Goal: Task Accomplishment & Management: Manage account settings

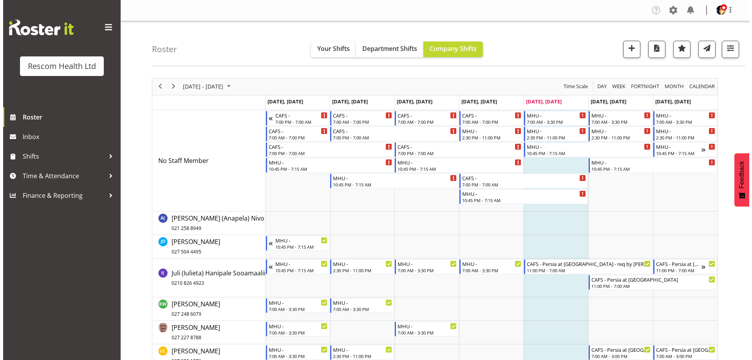
scroll to position [157, 0]
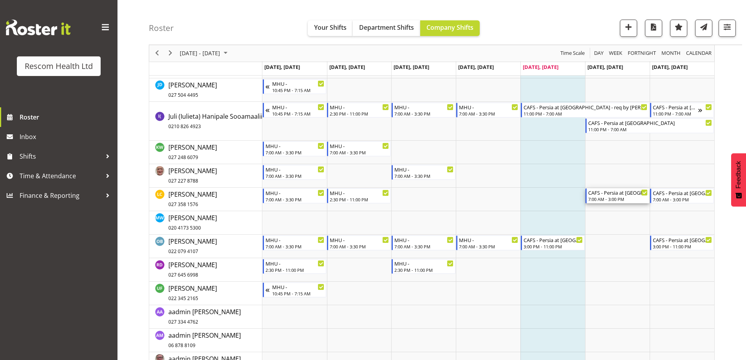
click at [623, 200] on div "7:00 AM - 3:00 PM" at bounding box center [618, 199] width 60 height 6
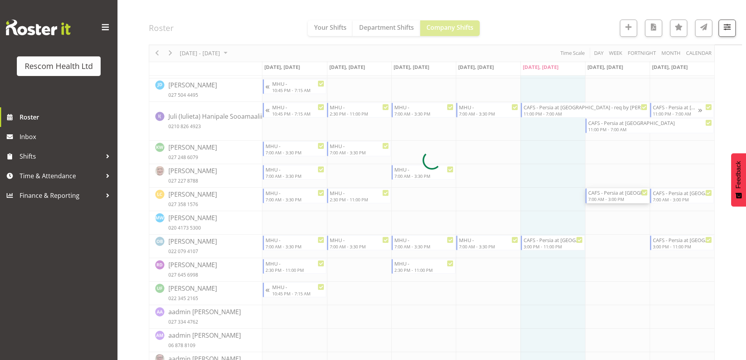
select select
select select "7"
select select "2025"
select select "15"
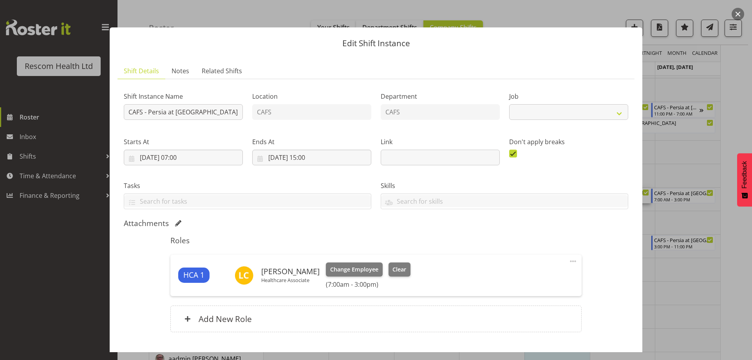
select select "4188"
click at [312, 158] on input "[DATE] 15:00" at bounding box center [311, 158] width 119 height 16
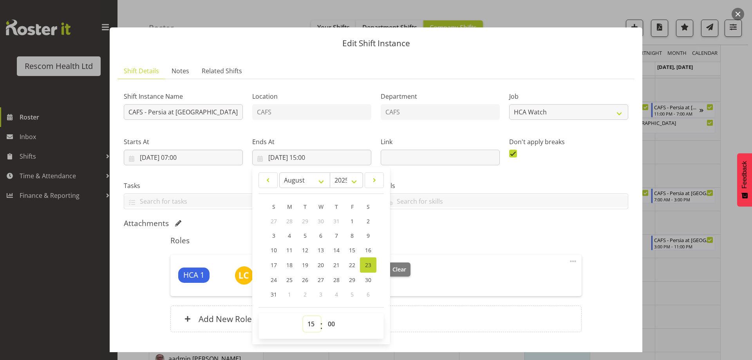
click at [310, 321] on select "00 01 02 03 04 05 06 07 08 09 10 11 12 13 14 15 16 17 18 19 20 21 22 23" at bounding box center [312, 324] width 18 height 16
select select "19"
click at [303, 316] on select "00 01 02 03 04 05 06 07 08 09 10 11 12 13 14 15 16 17 18 19 20 21 22 23" at bounding box center [312, 324] width 18 height 16
type input "[DATE] 19:00"
click at [477, 215] on div "Shift Instance Name CAFS - [GEOGRAPHIC_DATA] at [GEOGRAPHIC_DATA] Location CAFS…" at bounding box center [376, 213] width 504 height 256
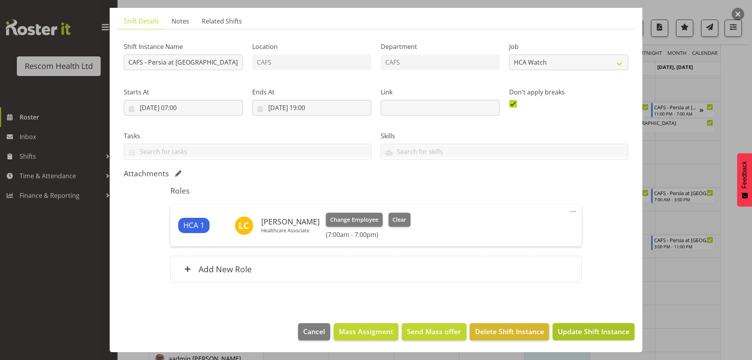
click at [588, 332] on span "Update Shift Instance" at bounding box center [594, 331] width 72 height 10
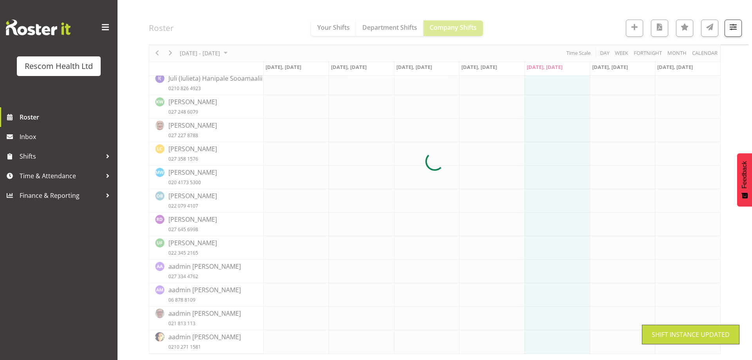
scroll to position [109, 0]
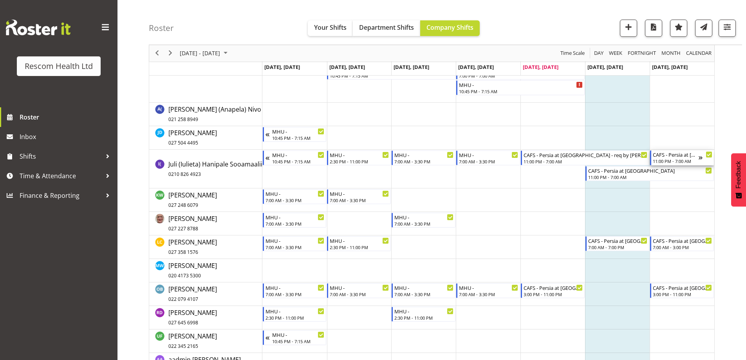
click at [687, 157] on div "CAFS - Persia at [GEOGRAPHIC_DATA]" at bounding box center [676, 154] width 46 height 8
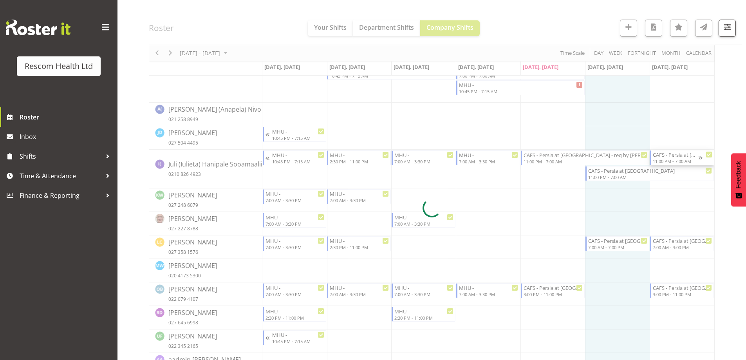
select select
select select "7"
select select "2025"
select select "23"
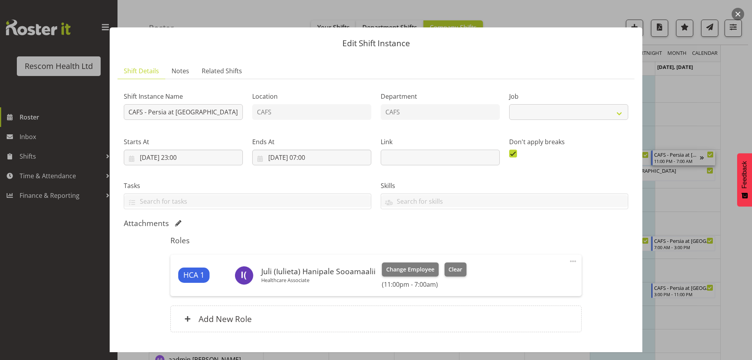
select select "4188"
click at [182, 159] on input "[DATE] 23:00" at bounding box center [183, 158] width 119 height 16
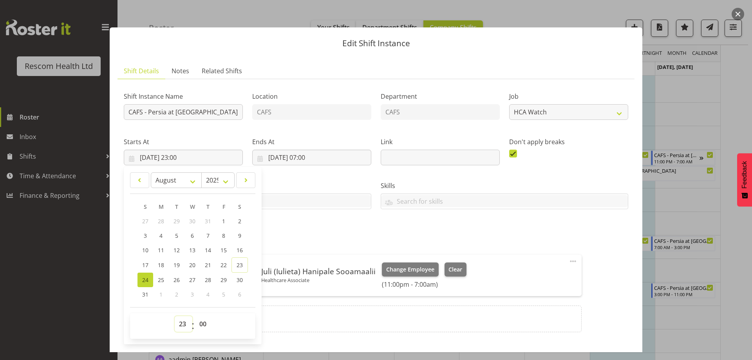
click at [184, 327] on select "00 01 02 03 04 05 06 07 08 09 10 11 12 13 14 15 16 17 18 19 20 21 22 23" at bounding box center [184, 324] width 18 height 16
select select "19"
click at [175, 316] on select "00 01 02 03 04 05 06 07 08 09 10 11 12 13 14 15 16 17 18 19 20 21 22 23" at bounding box center [184, 324] width 18 height 16
type input "[DATE] 19:00"
click at [306, 220] on div "Attachments" at bounding box center [376, 223] width 504 height 9
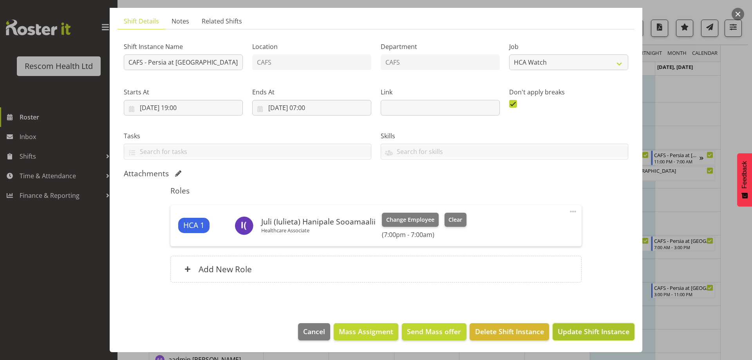
click at [571, 329] on span "Update Shift Instance" at bounding box center [594, 331] width 72 height 10
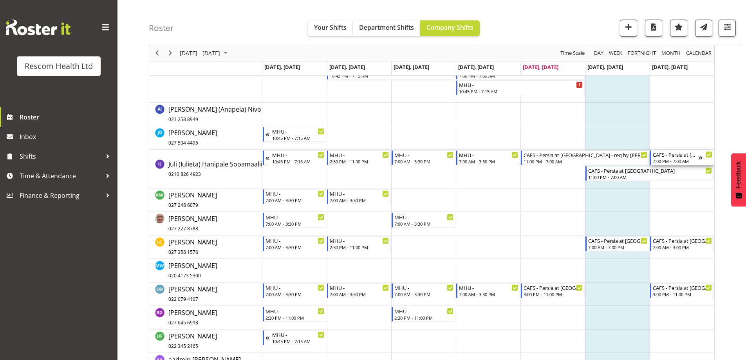
click at [667, 158] on div "CAFS - Persia at [GEOGRAPHIC_DATA]" at bounding box center [676, 154] width 46 height 8
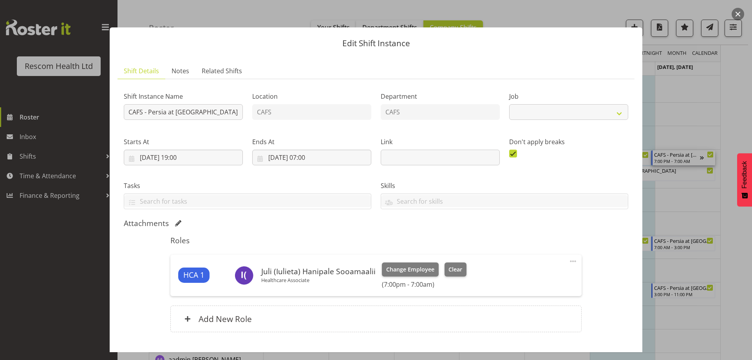
select select "4188"
click at [185, 160] on input "[DATE] 19:00" at bounding box center [183, 158] width 119 height 16
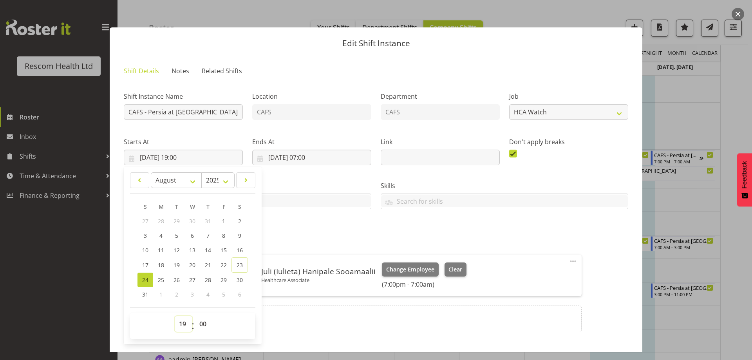
click at [188, 325] on select "00 01 02 03 04 05 06 07 08 09 10 11 12 13 14 15 16 17 18 19 20 21 22 23" at bounding box center [184, 324] width 18 height 16
select select "23"
click at [175, 316] on select "00 01 02 03 04 05 06 07 08 09 10 11 12 13 14 15 16 17 18 19 20 21 22 23" at bounding box center [184, 324] width 18 height 16
type input "[DATE] 23:00"
click at [313, 224] on div "Attachments" at bounding box center [376, 223] width 504 height 9
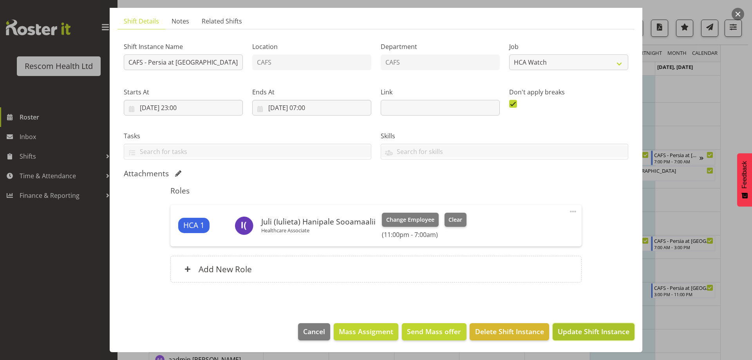
click at [584, 334] on span "Update Shift Instance" at bounding box center [594, 331] width 72 height 10
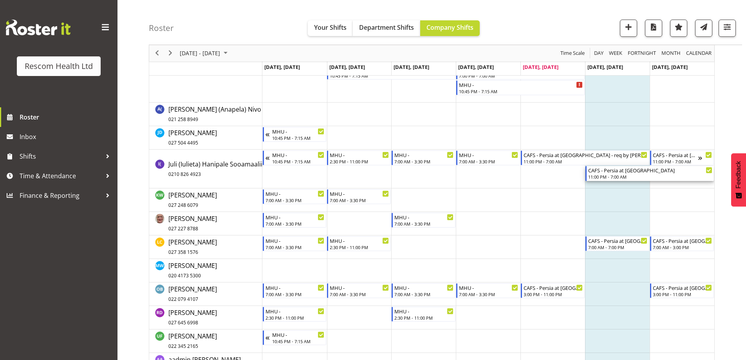
click at [600, 175] on div "11:00 PM - 7:00 AM" at bounding box center [650, 176] width 124 height 6
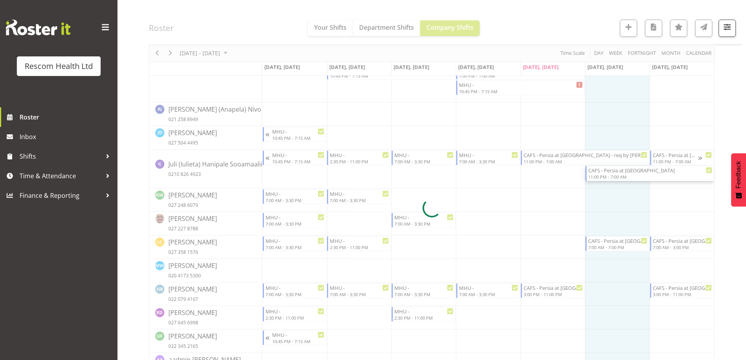
select select
select select "7"
select select "2025"
select select "23"
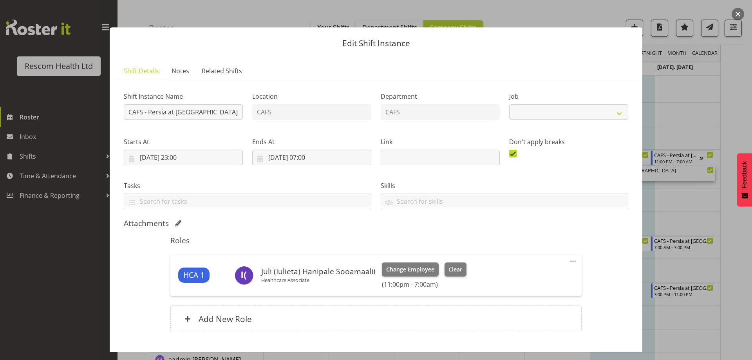
select select "4188"
click at [180, 157] on input "[DATE] 23:00" at bounding box center [183, 158] width 119 height 16
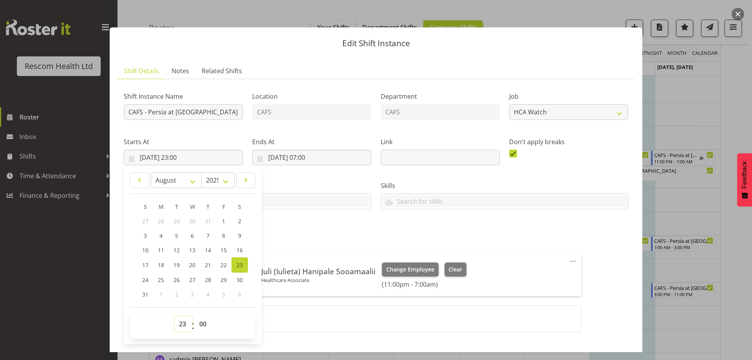
click at [181, 323] on select "00 01 02 03 04 05 06 07 08 09 10 11 12 13 14 15 16 17 18 19 20 21 22 23" at bounding box center [184, 324] width 18 height 16
select select "19"
click at [175, 316] on select "00 01 02 03 04 05 06 07 08 09 10 11 12 13 14 15 16 17 18 19 20 21 22 23" at bounding box center [184, 324] width 18 height 16
type input "[DATE] 19:00"
click at [379, 222] on div "Attachments" at bounding box center [376, 223] width 504 height 9
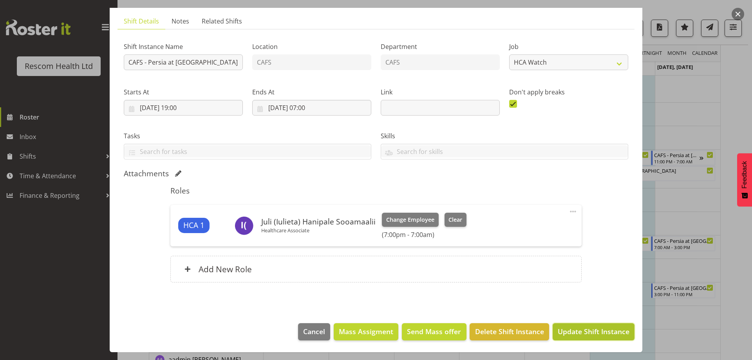
click at [578, 331] on span "Update Shift Instance" at bounding box center [594, 331] width 72 height 10
